Goal: Task Accomplishment & Management: Manage account settings

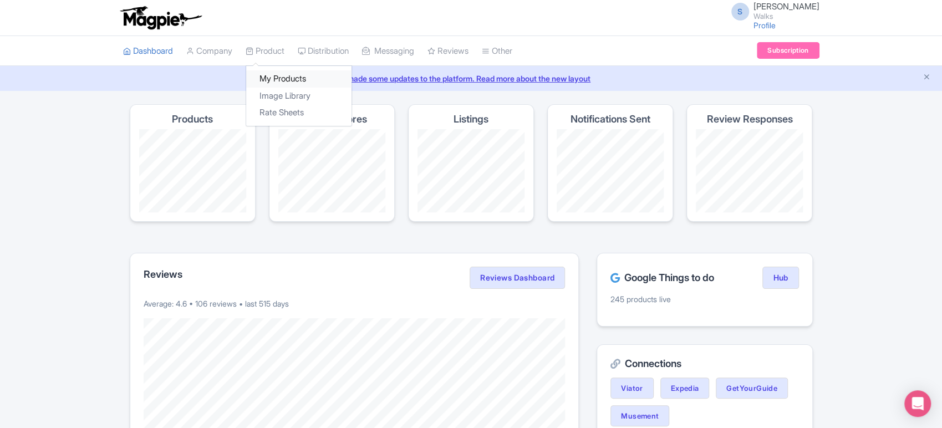
click at [282, 75] on link "My Products" at bounding box center [298, 78] width 105 height 17
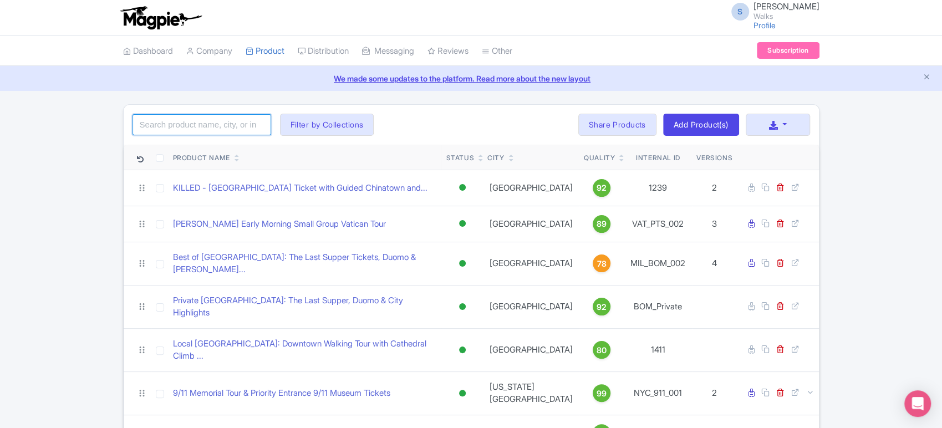
drag, startPoint x: 0, startPoint y: 0, endPoint x: 226, endPoint y: 132, distance: 261.8
click at [226, 132] on input "search" at bounding box center [201, 124] width 139 height 21
type input "[GEOGRAPHIC_DATA]"
click button "Search" at bounding box center [0, 0] width 0 height 0
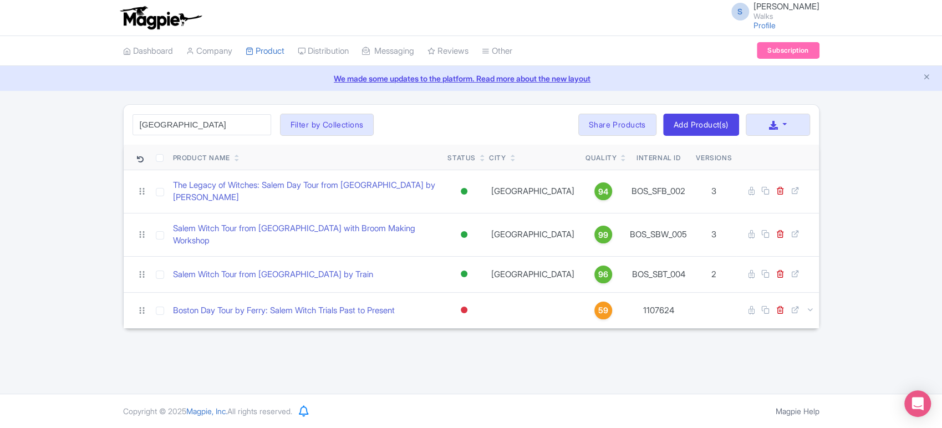
click at [438, 125] on div "[GEOGRAPHIC_DATA] Search Filter by Collections [GEOGRAPHIC_DATA] [GEOGRAPHIC_DA…" at bounding box center [471, 125] width 695 height 40
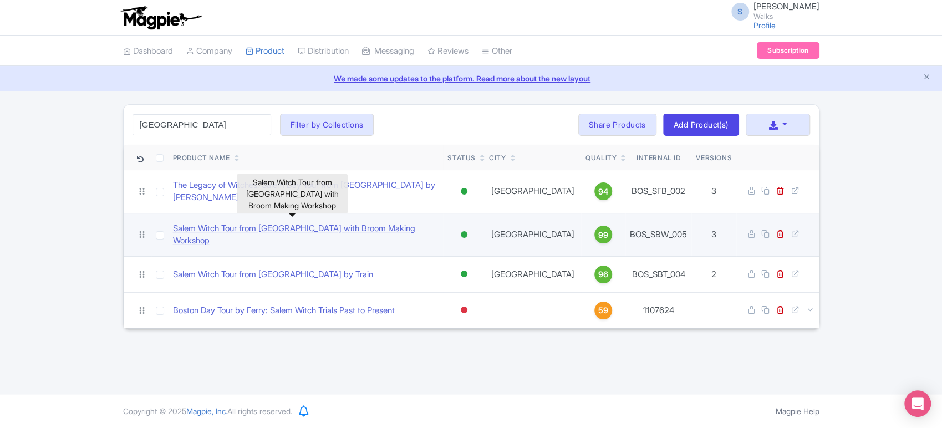
click at [297, 225] on link "Salem Witch Tour from [GEOGRAPHIC_DATA] with Broom Making Workshop" at bounding box center [306, 234] width 266 height 25
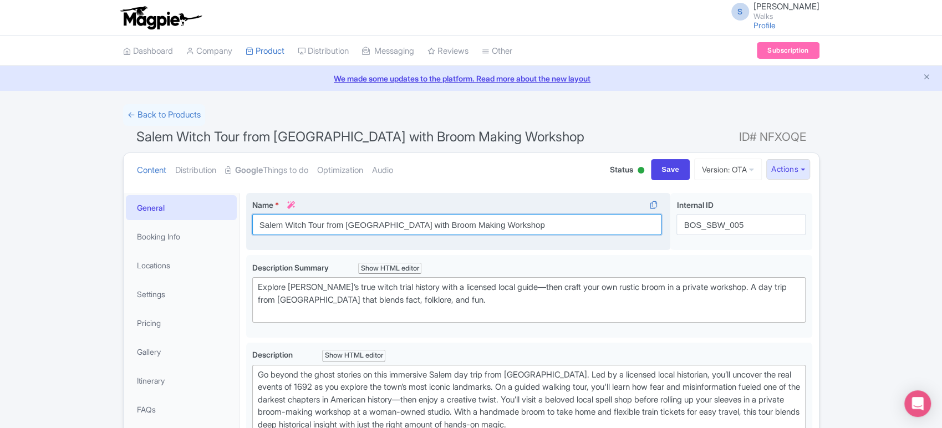
click at [257, 221] on input "Salem Witch Tour from Boston with Broom Making Workshop" at bounding box center [457, 224] width 410 height 21
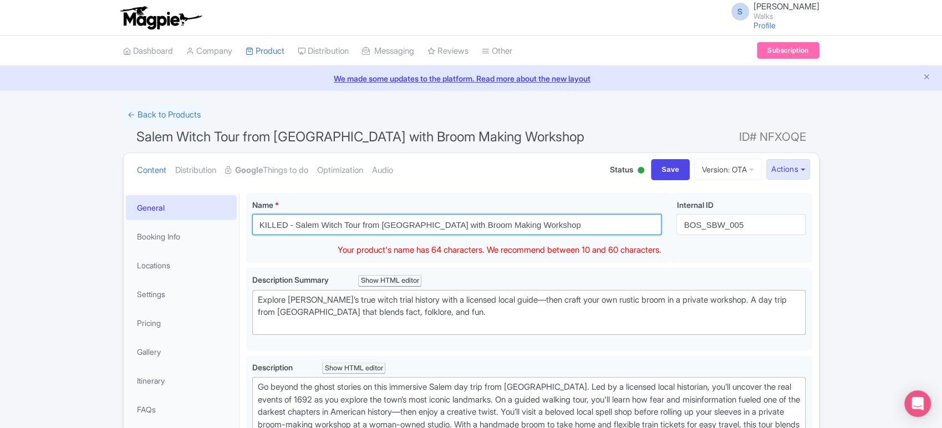
type input "KILLED - Salem Witch Tour from [GEOGRAPHIC_DATA] with Broom Making Workshop"
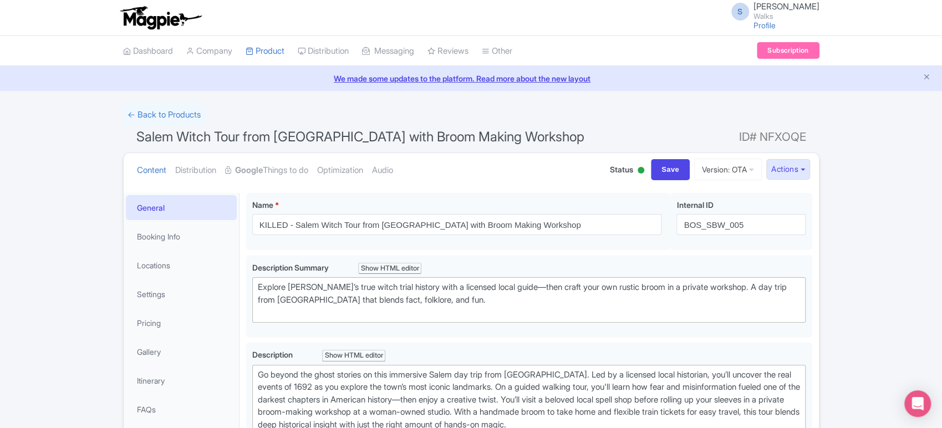
click at [637, 171] on div at bounding box center [640, 170] width 7 height 7
click at [612, 210] on div "Inactive" at bounding box center [612, 212] width 65 height 22
click at [665, 173] on input "Save" at bounding box center [670, 169] width 39 height 21
type input "Saving..."
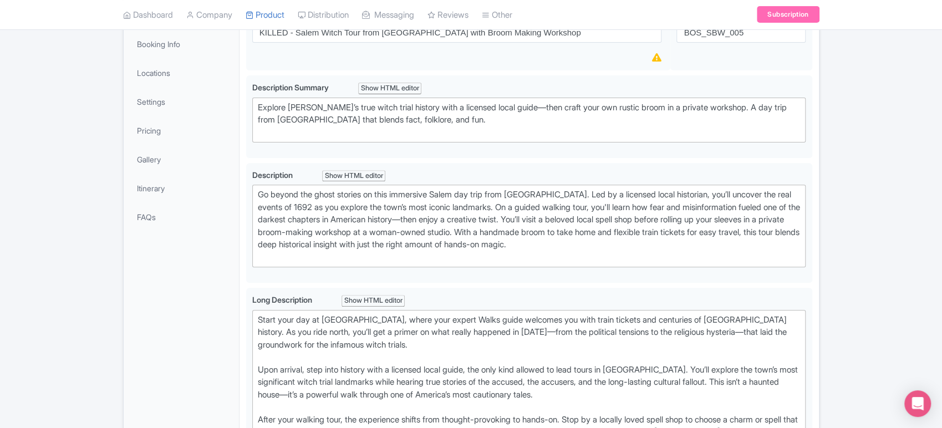
scroll to position [192, 0]
